Goal: Task Accomplishment & Management: Use online tool/utility

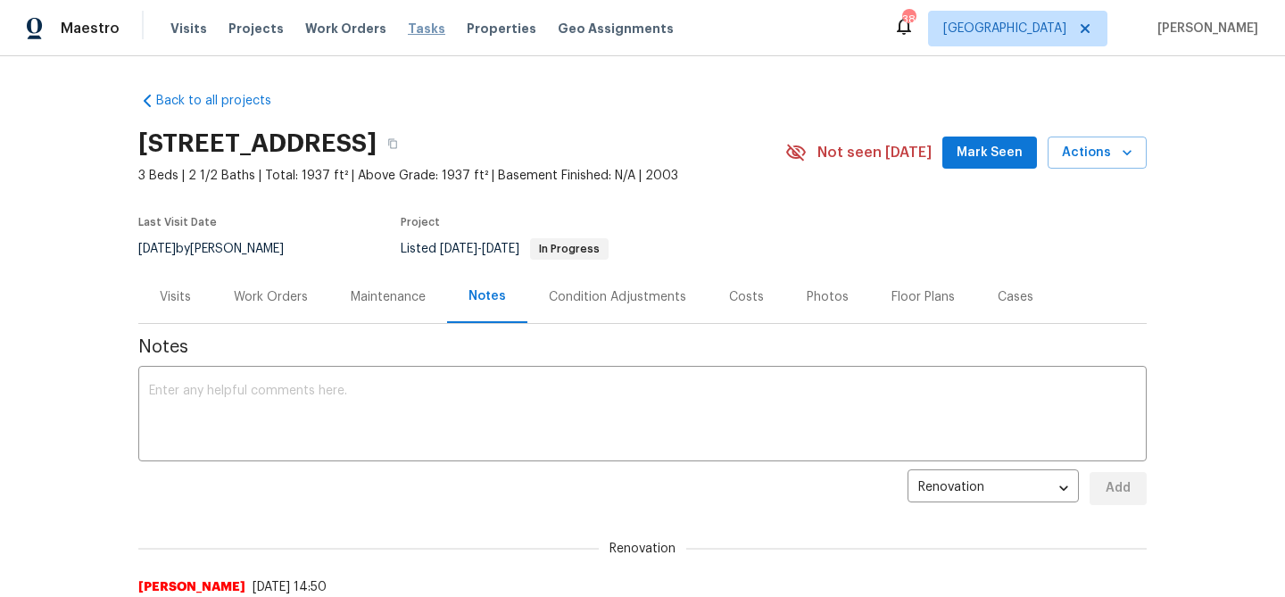
click at [408, 34] on span "Tasks" at bounding box center [426, 28] width 37 height 12
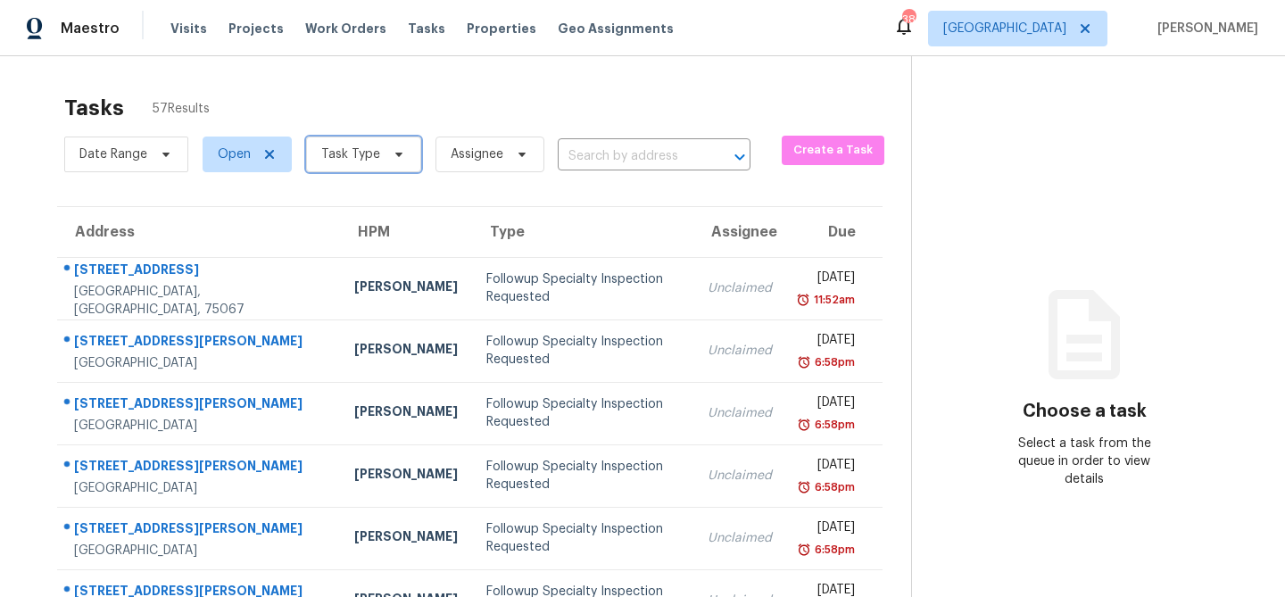
click at [387, 154] on span at bounding box center [396, 154] width 20 height 14
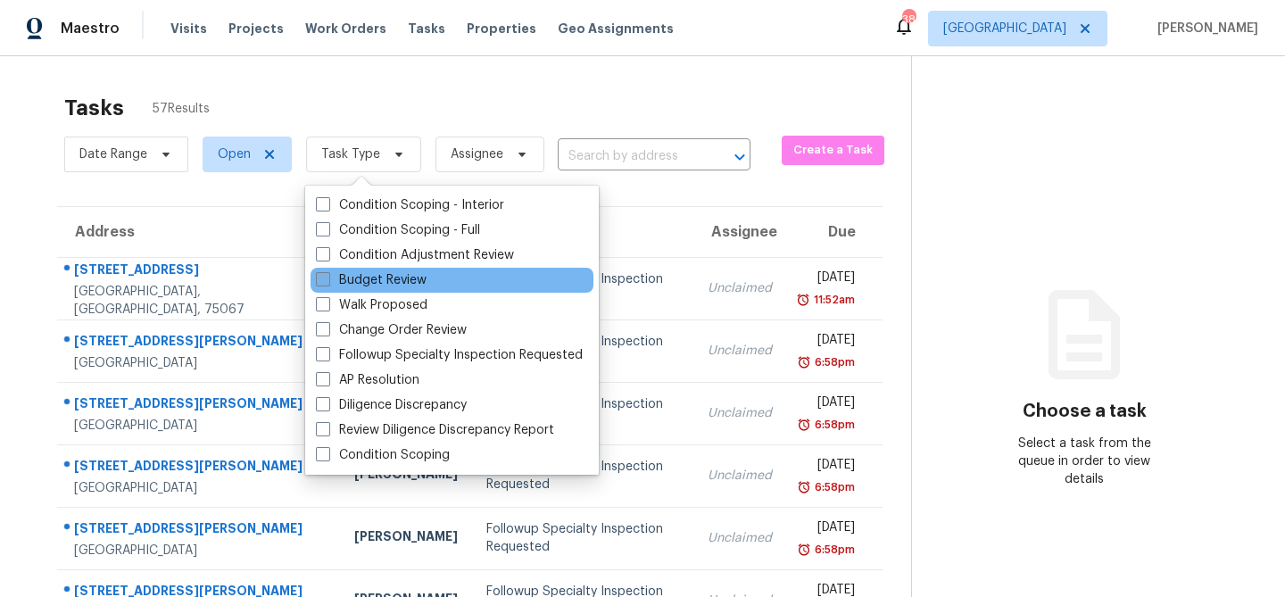
click at [386, 277] on label "Budget Review" at bounding box center [371, 280] width 111 height 18
click at [328, 277] on input "Budget Review" at bounding box center [322, 277] width 12 height 12
checkbox input "true"
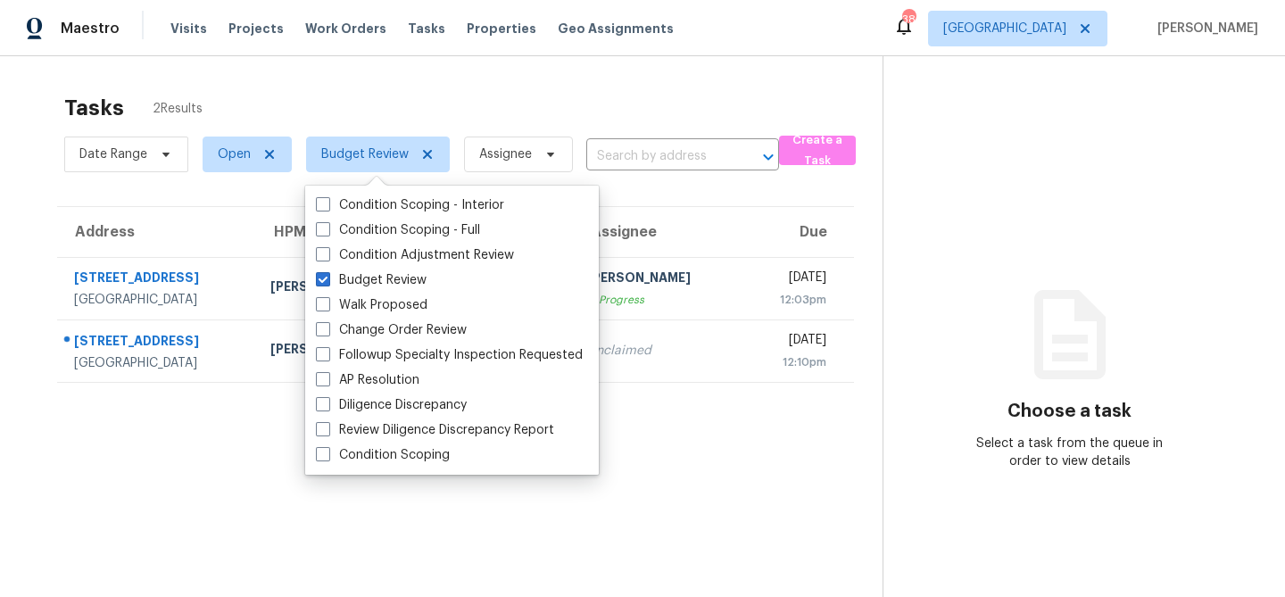
click at [453, 104] on div "Tasks 2 Results" at bounding box center [473, 108] width 818 height 46
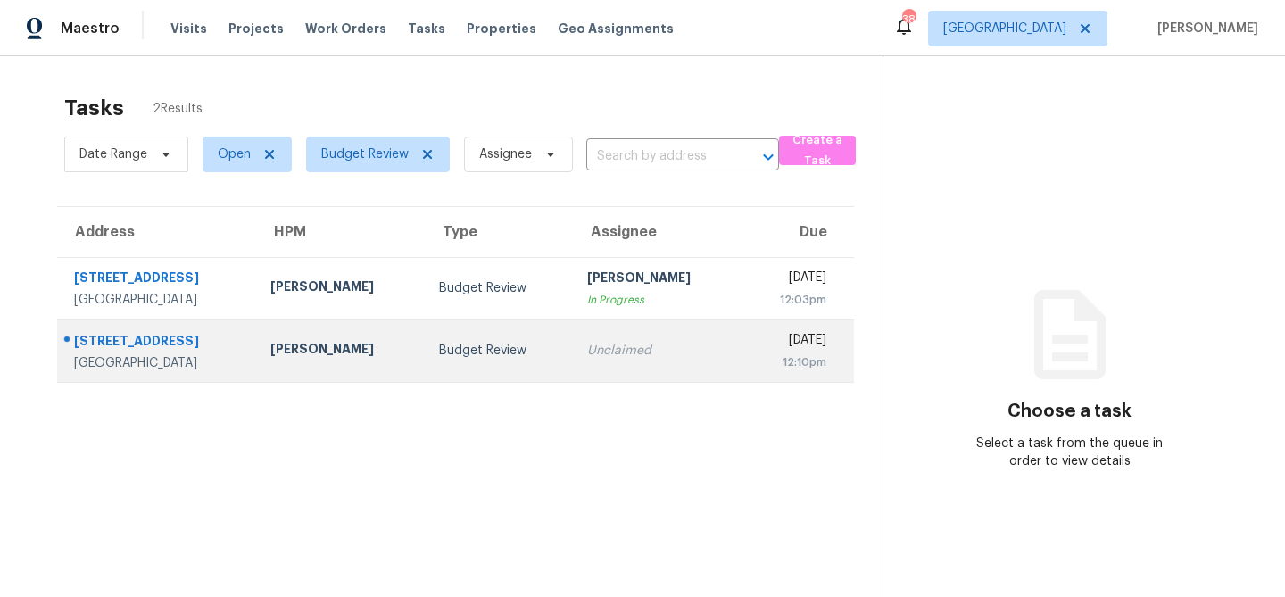
click at [398, 345] on td "Todd Jorgenson" at bounding box center [340, 350] width 169 height 62
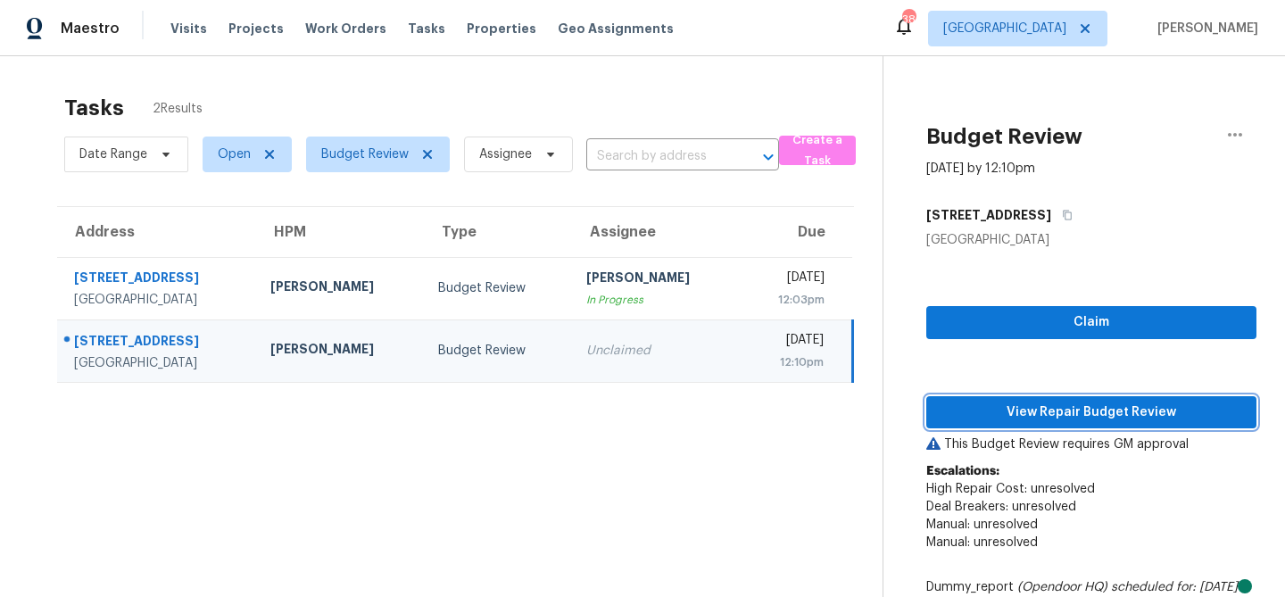
click at [983, 419] on span "View Repair Budget Review" at bounding box center [1092, 413] width 302 height 22
